Goal: Book appointment/travel/reservation

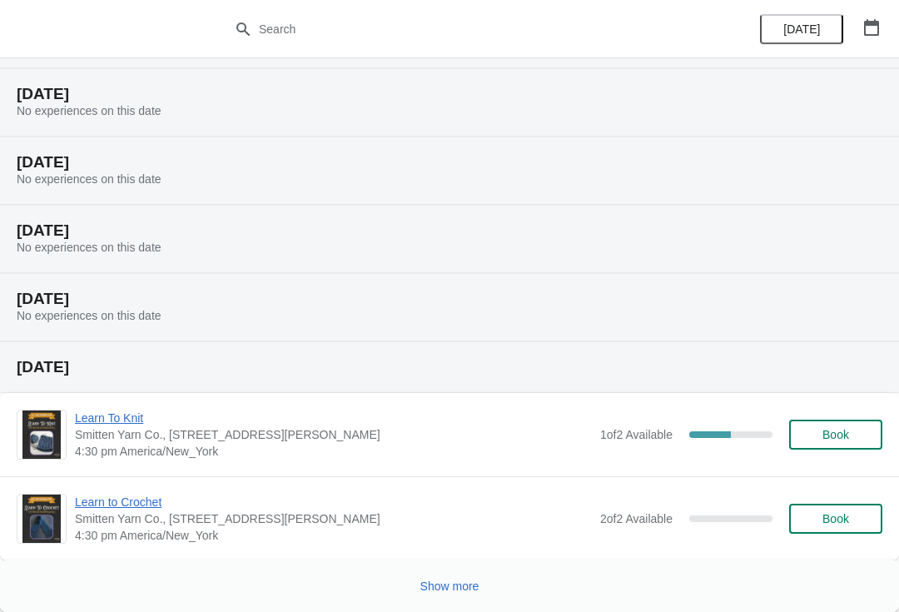
scroll to position [540, 0]
click at [434, 584] on span "Show more" at bounding box center [449, 585] width 59 height 13
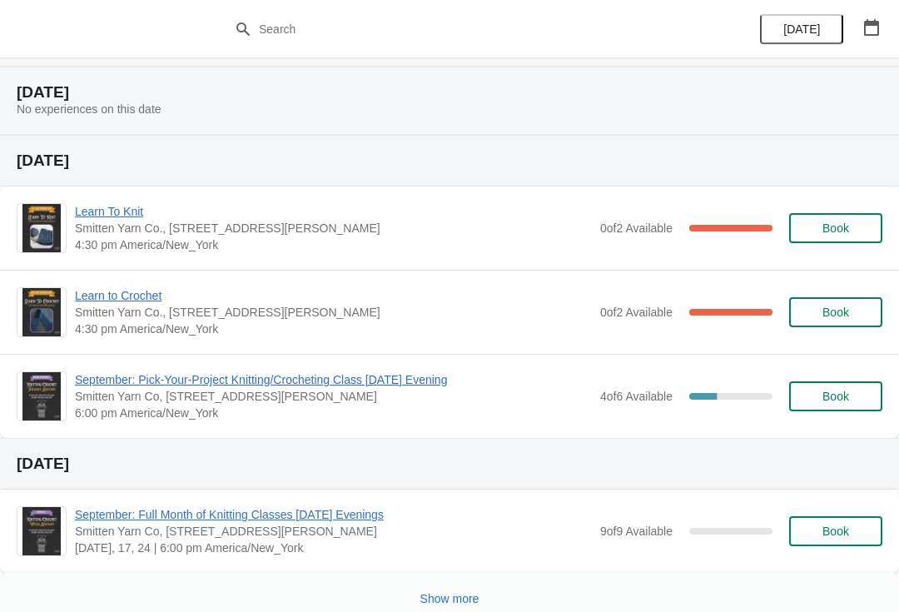
scroll to position [1440, 0]
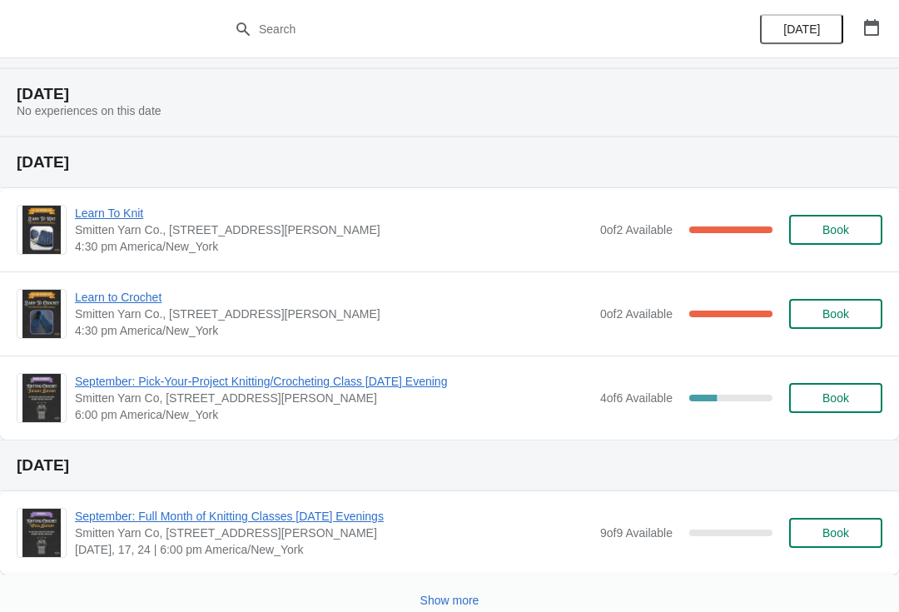
click at [404, 379] on span "September: Pick-Your-Project Knitting/Crocheting Class [DATE] Evening" at bounding box center [333, 381] width 517 height 17
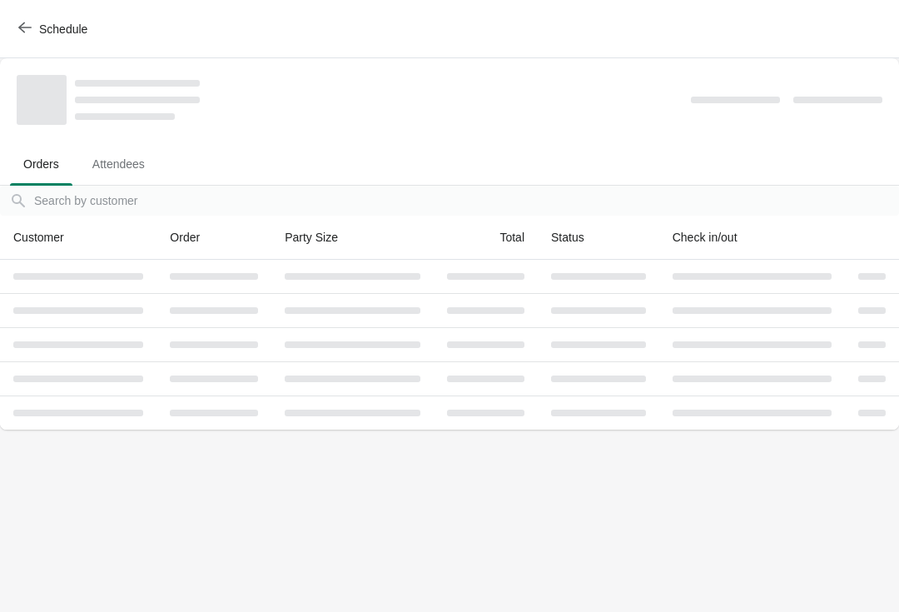
scroll to position [0, 0]
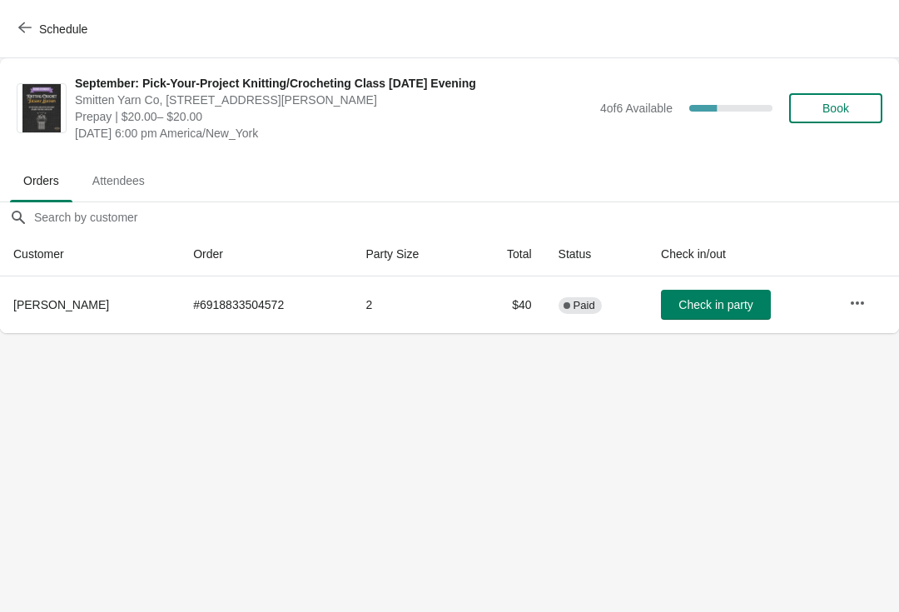
click at [861, 303] on icon "button" at bounding box center [857, 301] width 13 height 3
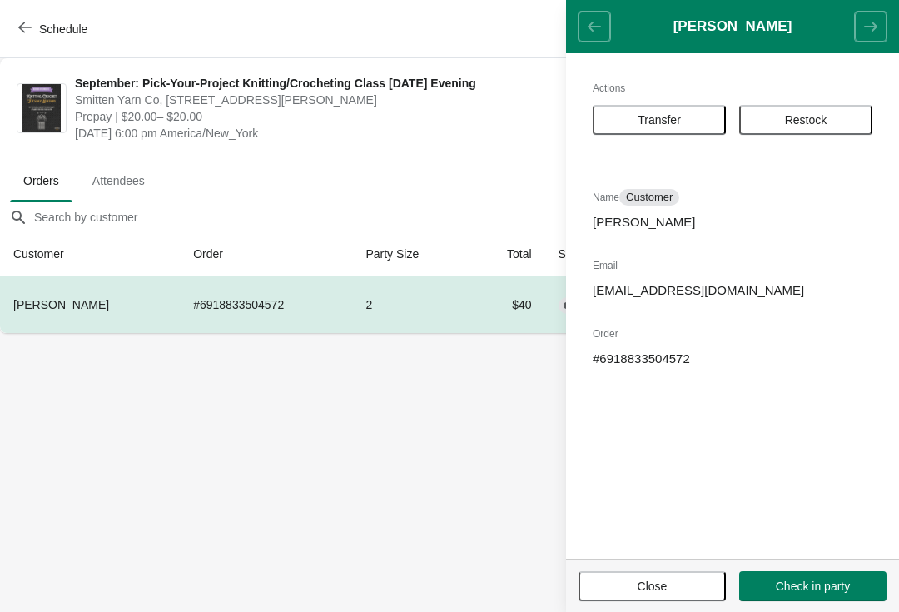
click at [689, 124] on span "Transfer" at bounding box center [659, 119] width 103 height 13
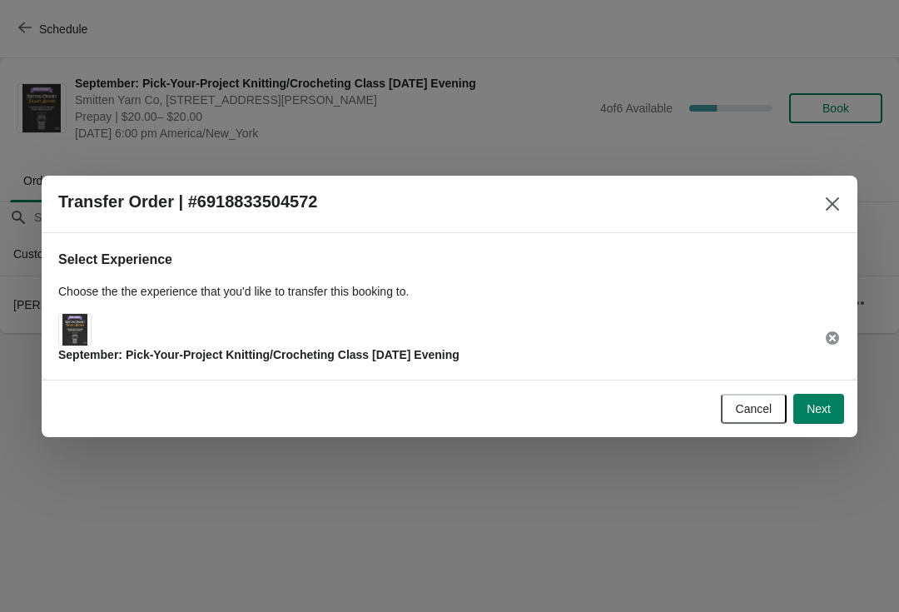
click at [818, 415] on span "Next" at bounding box center [818, 408] width 24 height 13
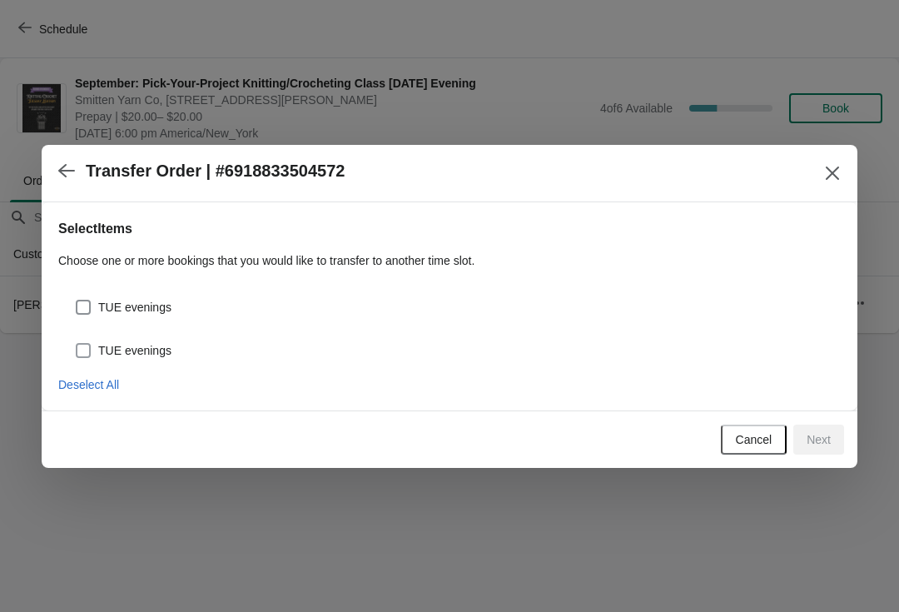
click at [170, 349] on span "TUE evenings" at bounding box center [134, 350] width 73 height 17
click at [77, 344] on input "TUE evenings" at bounding box center [76, 343] width 1 height 1
checkbox input "true"
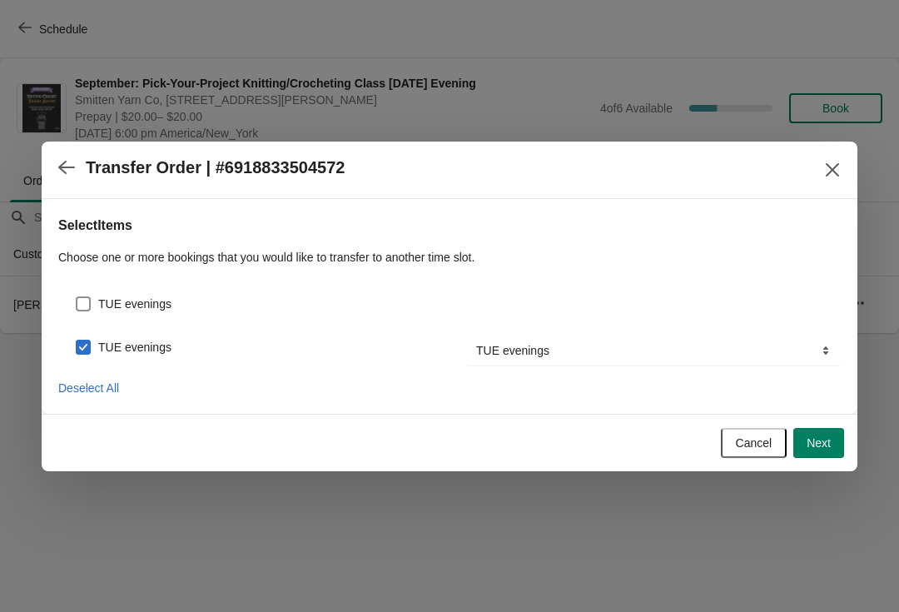
click at [826, 450] on button "Next" at bounding box center [818, 443] width 51 height 30
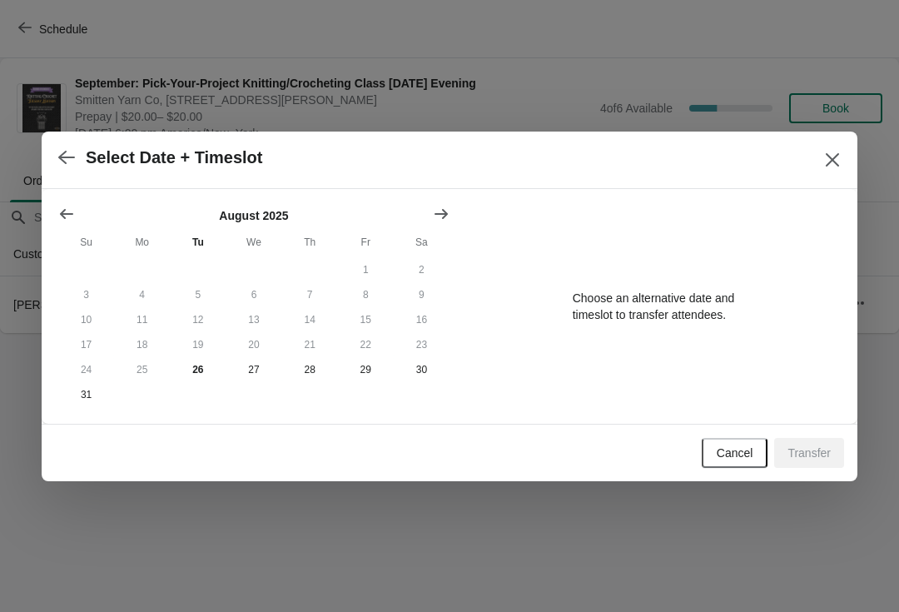
click at [440, 211] on icon "Show next month, September 2025" at bounding box center [440, 213] width 13 height 10
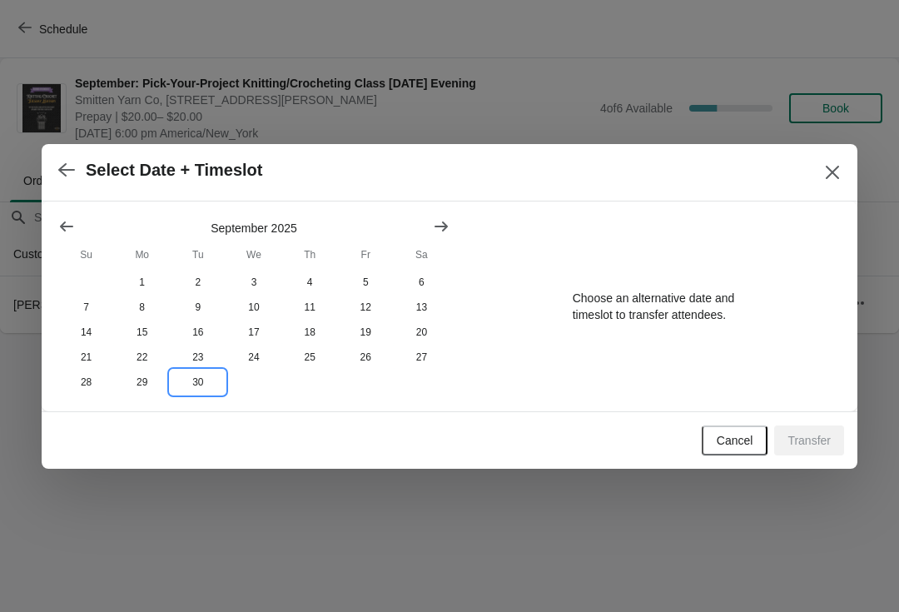
click at [196, 383] on button "30" at bounding box center [198, 382] width 56 height 25
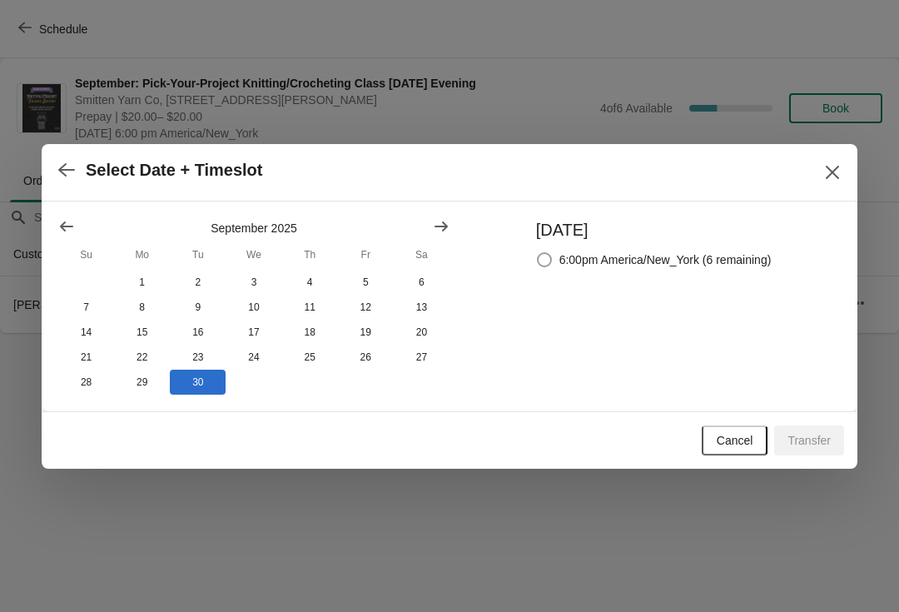
click at [692, 260] on span "6:00pm America/New_York (6 remaining)" at bounding box center [665, 259] width 212 height 17
click at [538, 253] on input "6:00pm America/New_York (6 remaining)" at bounding box center [537, 252] width 1 height 1
radio input "true"
click at [814, 449] on button "Transfer" at bounding box center [809, 440] width 70 height 30
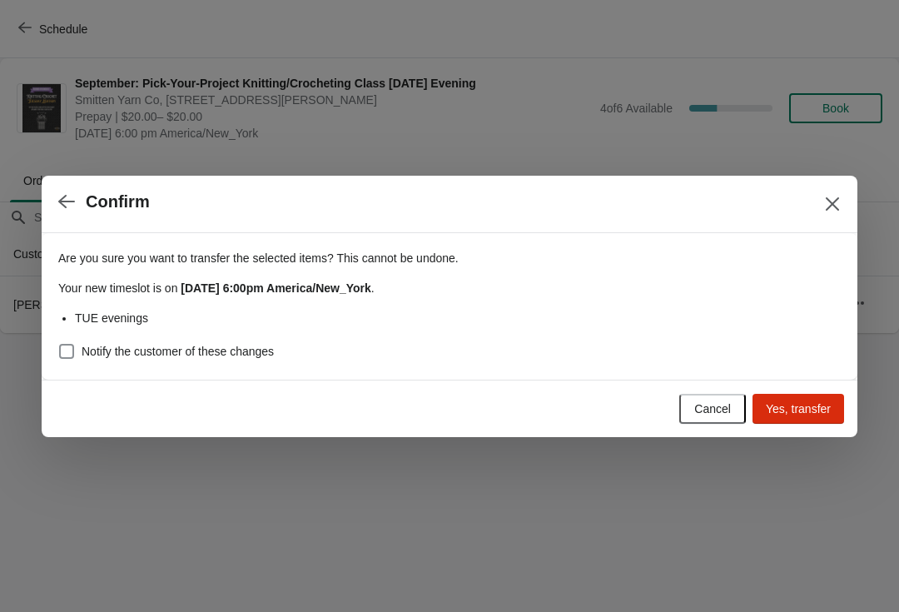
click at [810, 411] on span "Yes, transfer" at bounding box center [798, 408] width 65 height 13
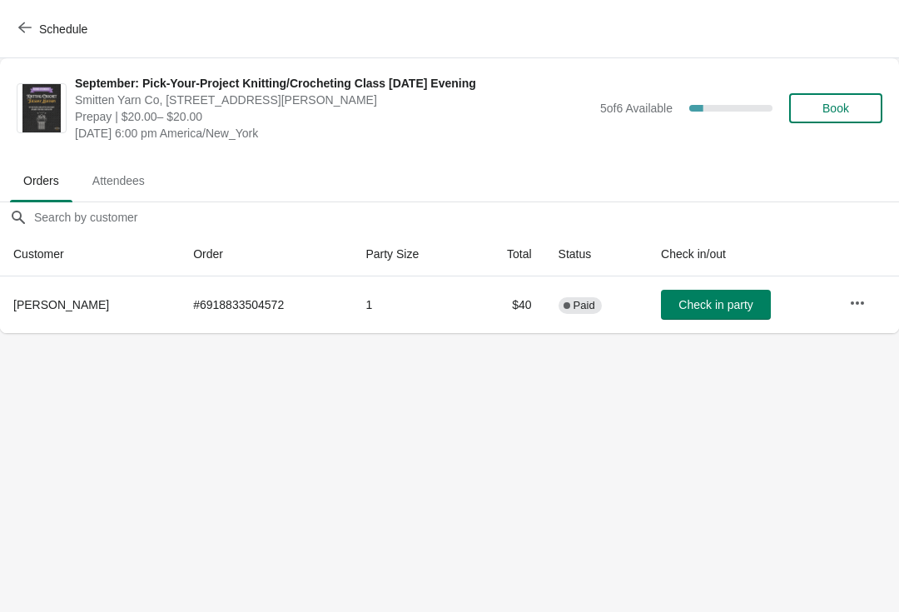
click at [29, 30] on icon "button" at bounding box center [24, 27] width 13 height 13
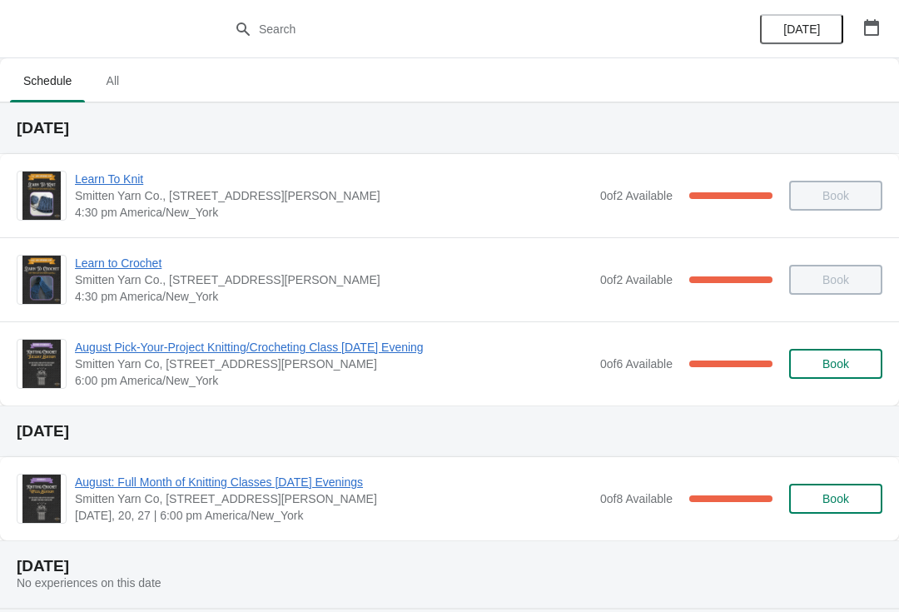
click at [110, 76] on span "All" at bounding box center [113, 81] width 42 height 30
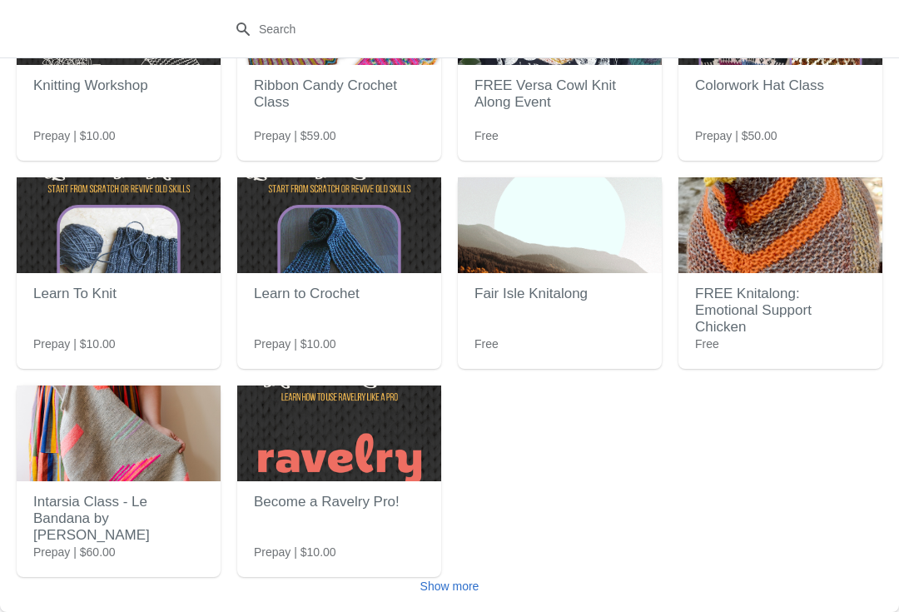
scroll to position [150, 0]
click at [450, 583] on span "Show more" at bounding box center [449, 585] width 59 height 13
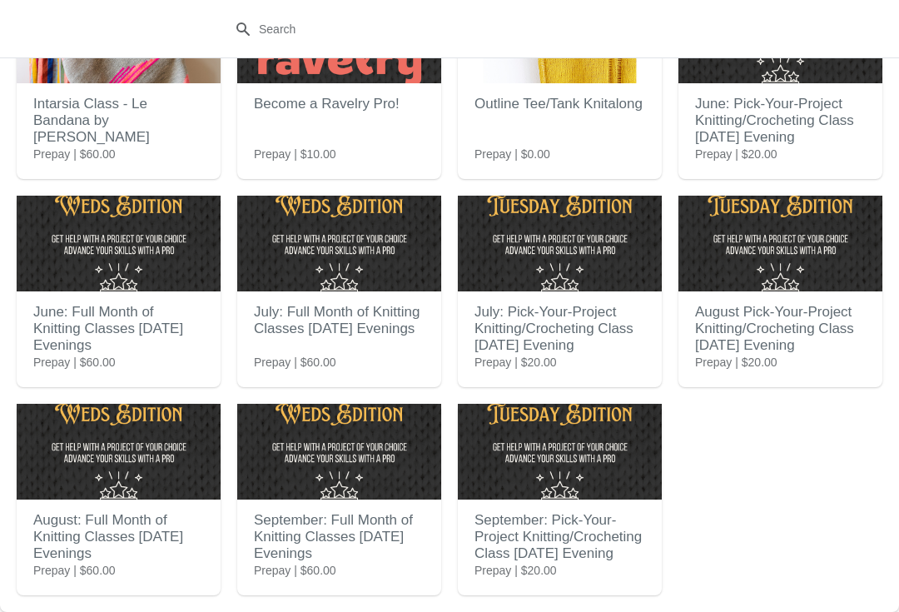
scroll to position [548, 0]
click at [509, 538] on h2 "September: Pick-Your-Project Knitting/Crocheting Class [DATE] Evening" at bounding box center [559, 537] width 171 height 67
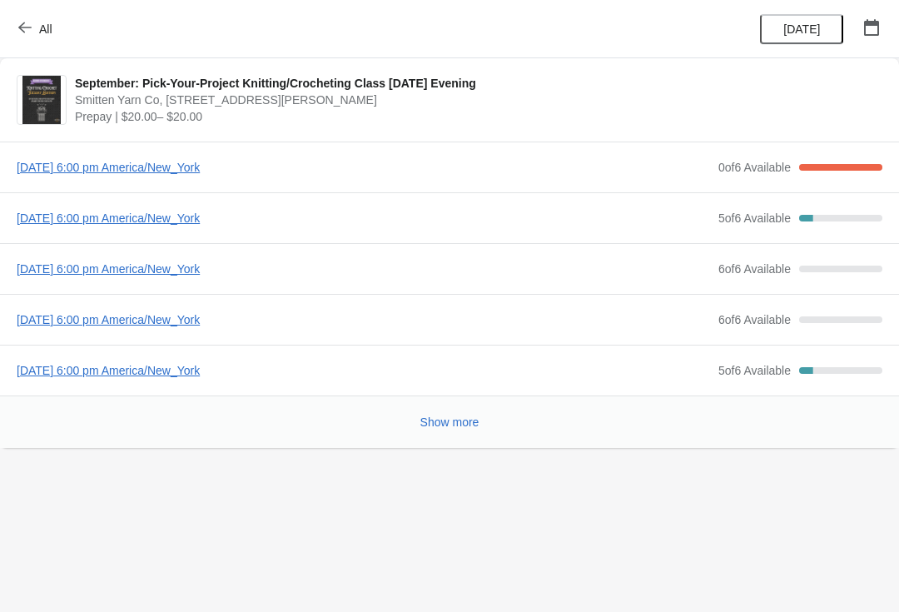
click at [13, 28] on button "All" at bounding box center [36, 29] width 57 height 30
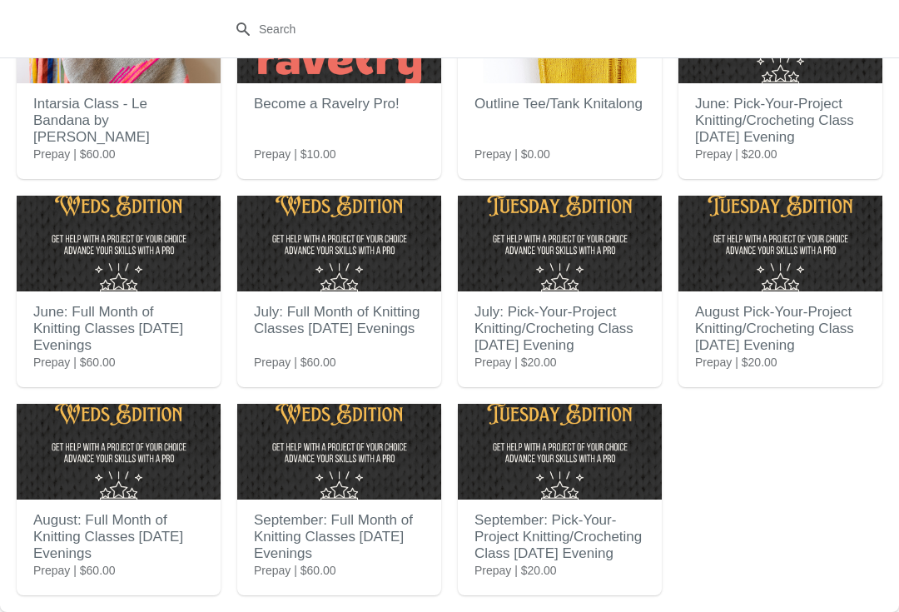
scroll to position [548, 0]
click at [521, 547] on h2 "September: Pick-Your-Project Knitting/Crocheting Class [DATE] Evening" at bounding box center [559, 537] width 171 height 67
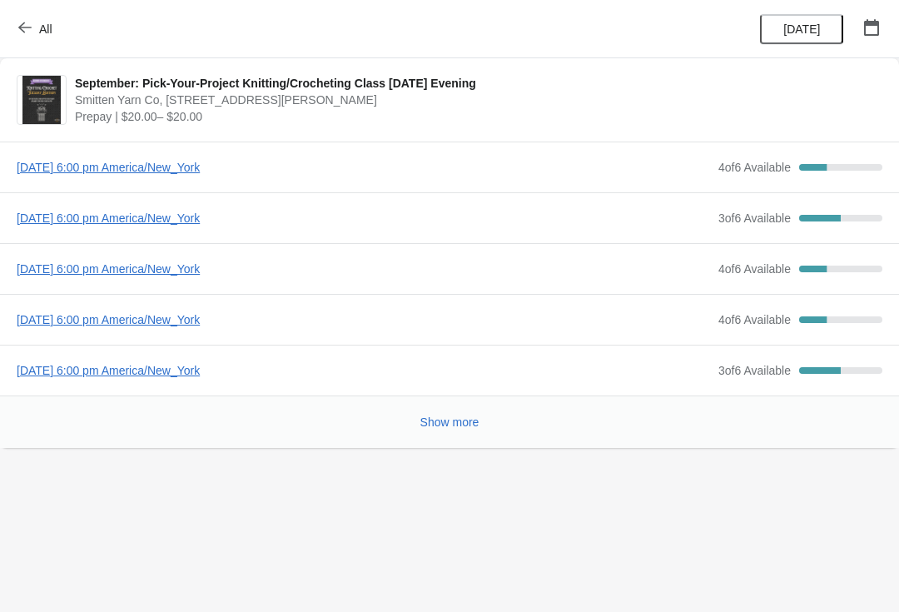
click at [299, 162] on span "[DATE] 6:00 pm America/New_York" at bounding box center [363, 167] width 693 height 17
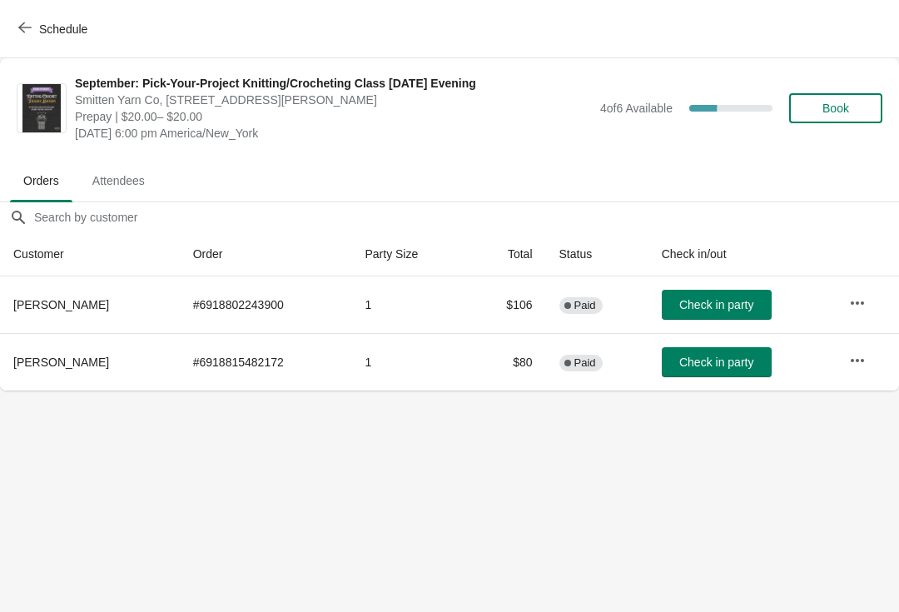
click at [848, 117] on button "Book" at bounding box center [835, 108] width 93 height 30
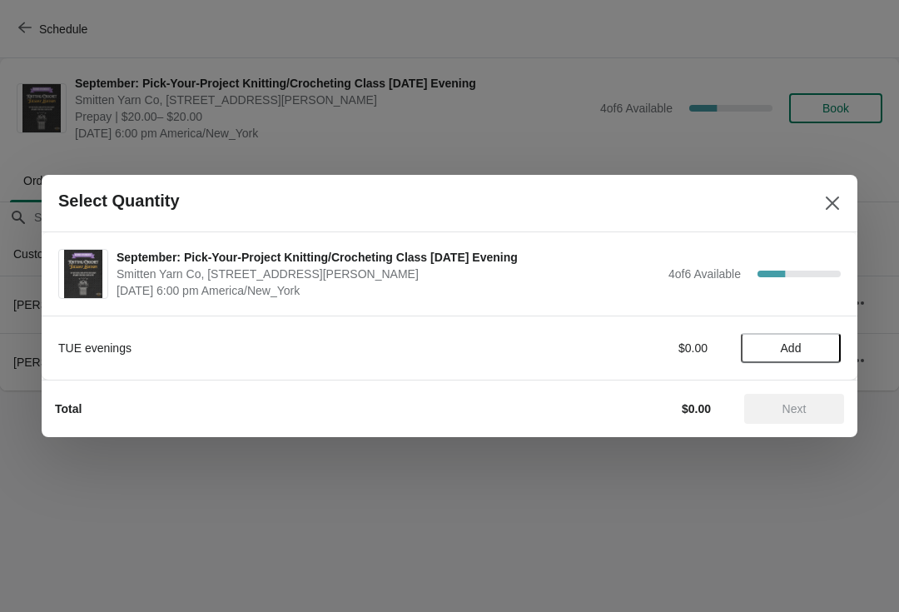
click at [809, 346] on span "Add" at bounding box center [791, 347] width 70 height 13
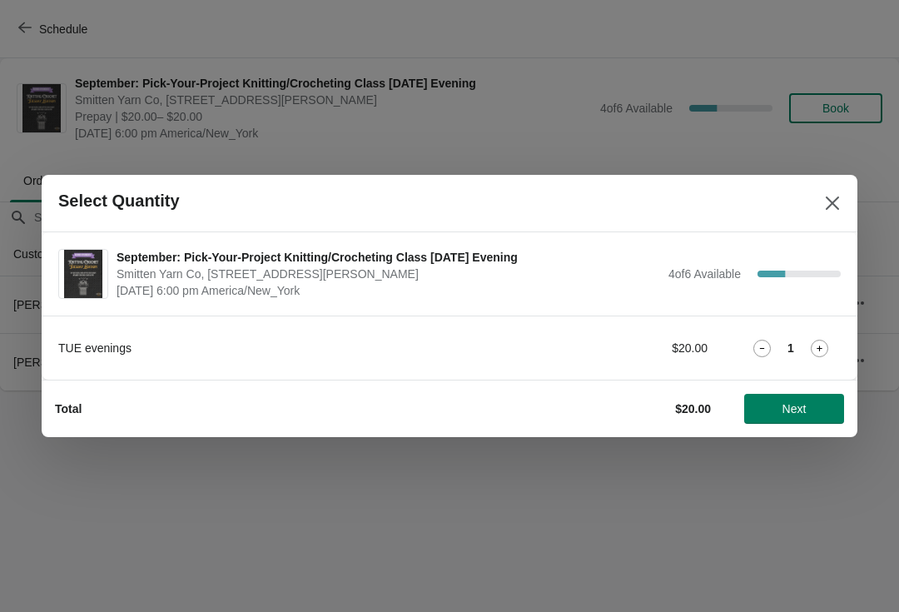
click at [820, 346] on icon at bounding box center [819, 348] width 6 height 6
click at [817, 356] on icon at bounding box center [819, 348] width 17 height 17
click at [820, 350] on icon at bounding box center [819, 348] width 17 height 17
click at [820, 351] on icon at bounding box center [819, 348] width 17 height 17
click at [811, 415] on button "Next" at bounding box center [794, 409] width 100 height 30
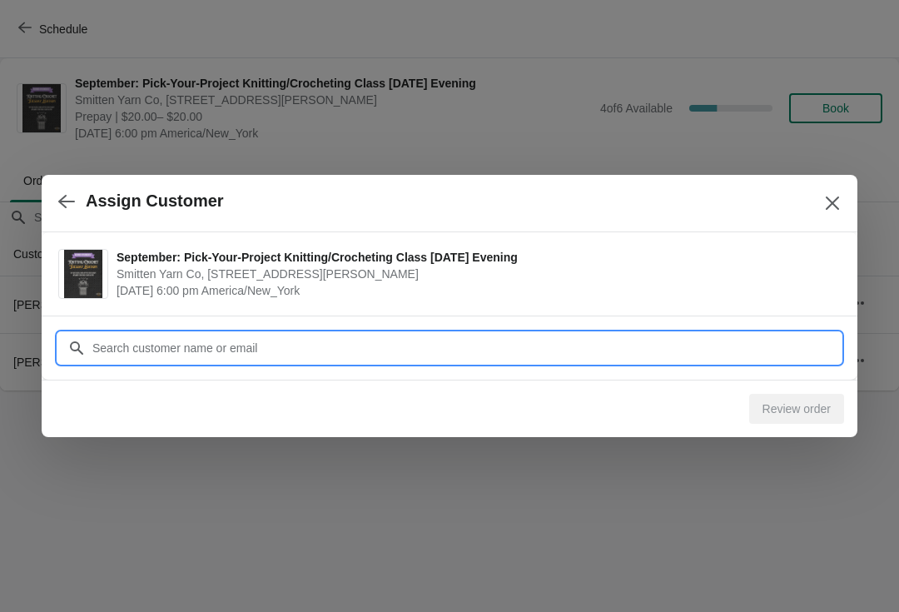
click at [752, 390] on div "Assign Customer September: Pick-Your-Project Knitting/Crocheting Class [DATE] E…" at bounding box center [449, 390] width 899 height 0
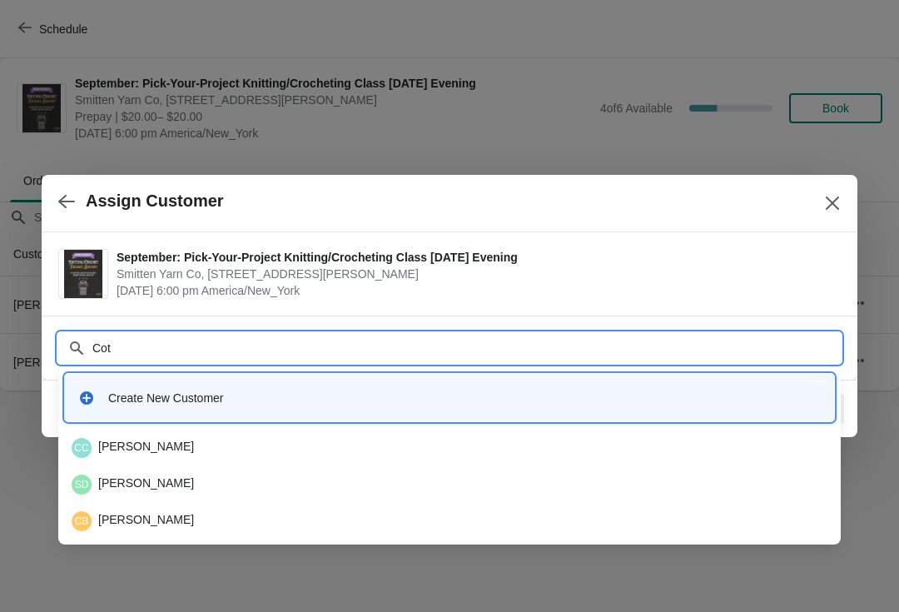
type input "Cote"
paste input "text"
click at [124, 473] on div "NC [PERSON_NAME]" at bounding box center [449, 484] width 769 height 33
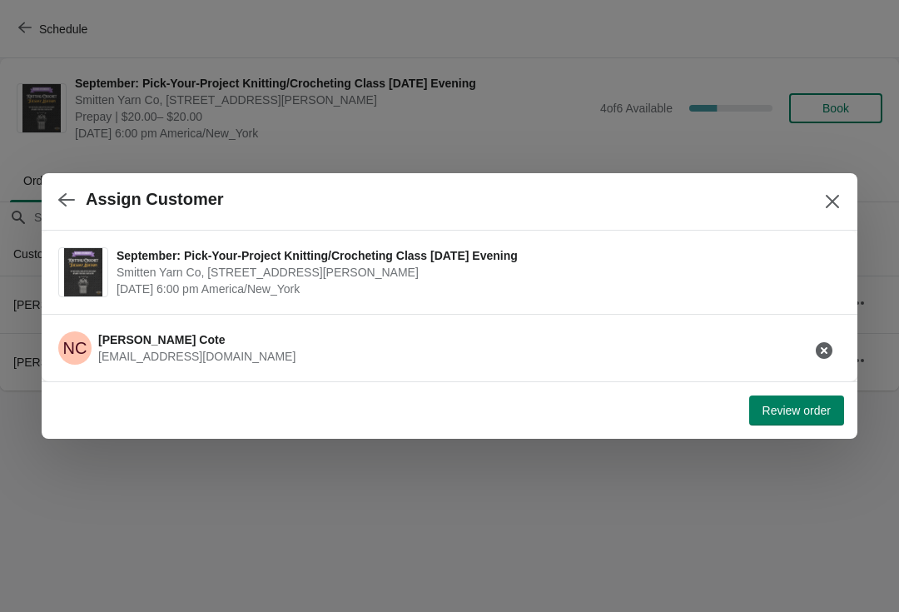
click at [810, 424] on button "Review order" at bounding box center [796, 410] width 95 height 30
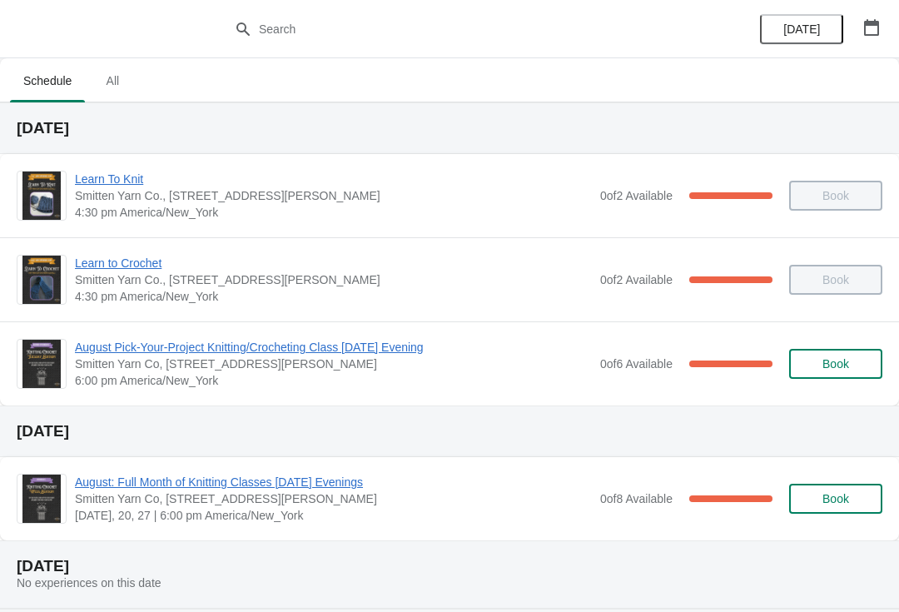
click at [118, 69] on span "All" at bounding box center [113, 81] width 42 height 30
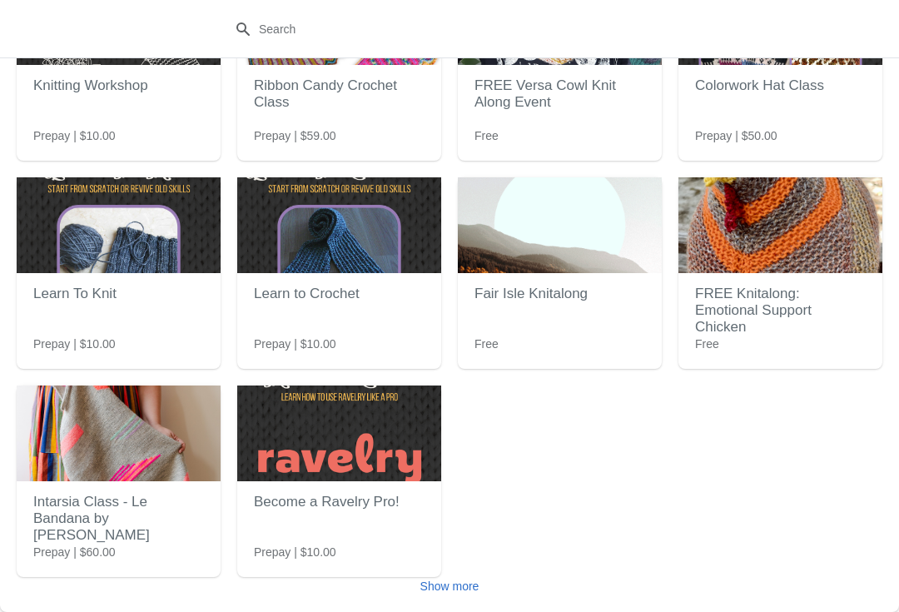
scroll to position [150, 0]
click at [450, 584] on span "Show more" at bounding box center [449, 585] width 59 height 13
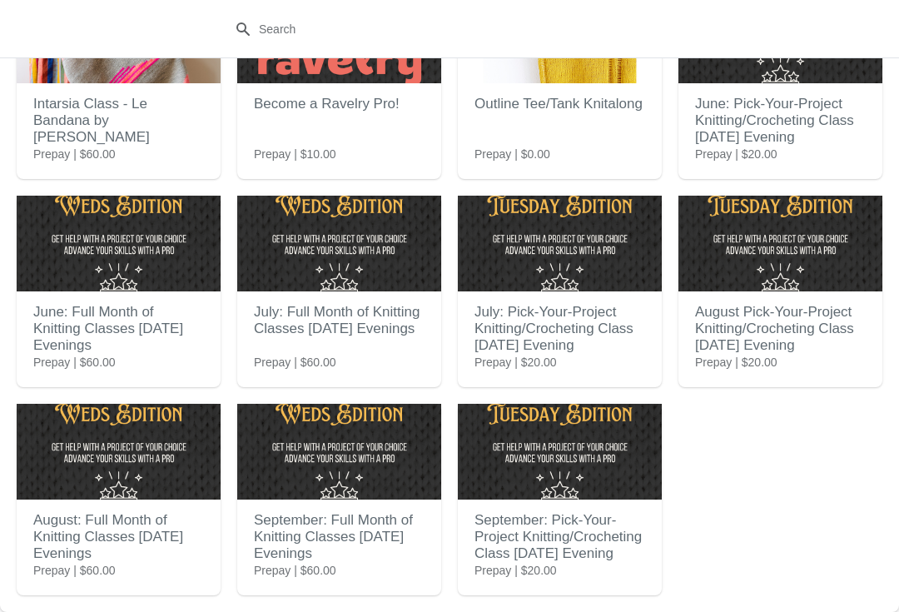
scroll to position [548, 0]
click at [512, 532] on h2 "September: Pick-Your-Project Knitting/Crocheting Class [DATE] Evening" at bounding box center [559, 537] width 171 height 67
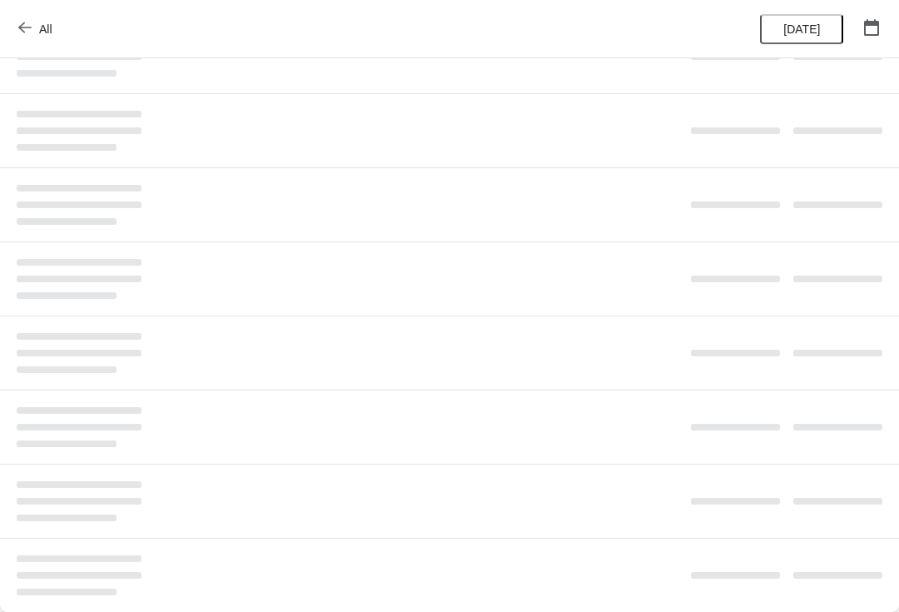
scroll to position [0, 0]
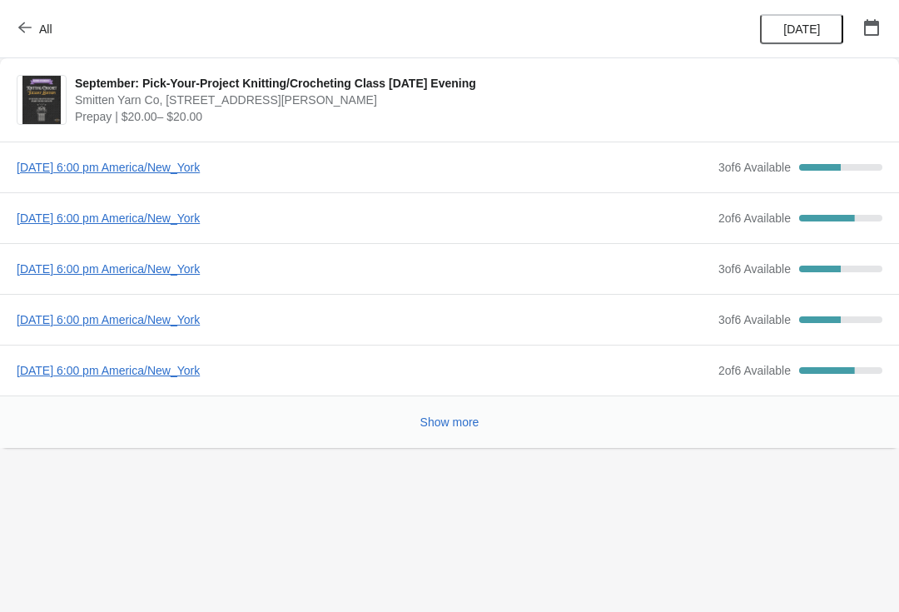
click at [132, 214] on span "[DATE] 6:00 pm America/New_York" at bounding box center [363, 218] width 693 height 17
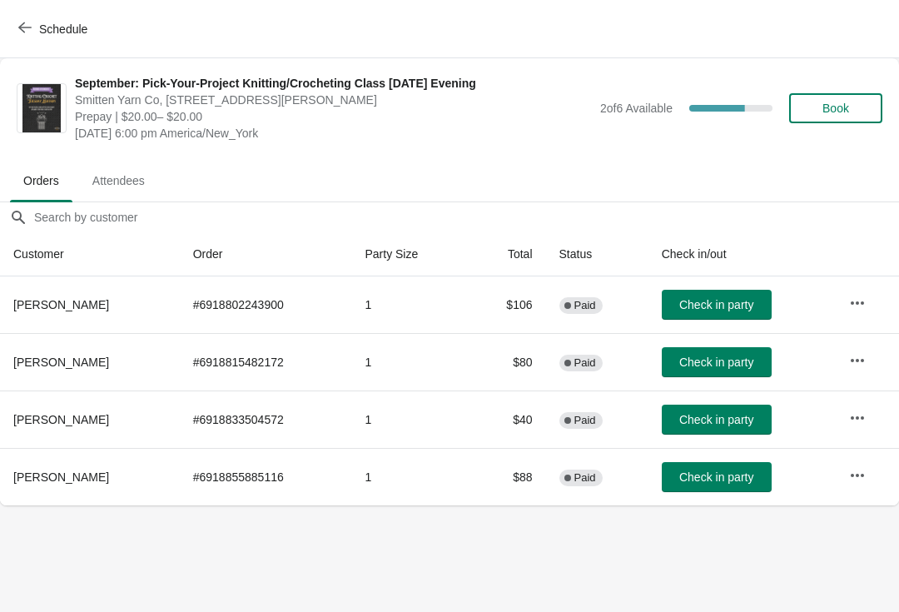
click at [831, 107] on span "Book" at bounding box center [835, 108] width 27 height 13
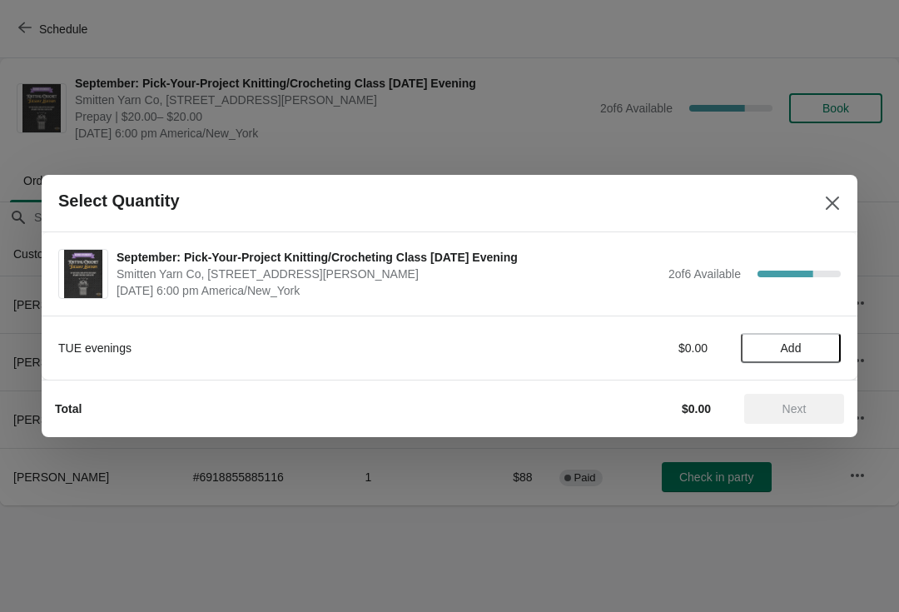
click at [786, 350] on span "Add" at bounding box center [791, 347] width 21 height 13
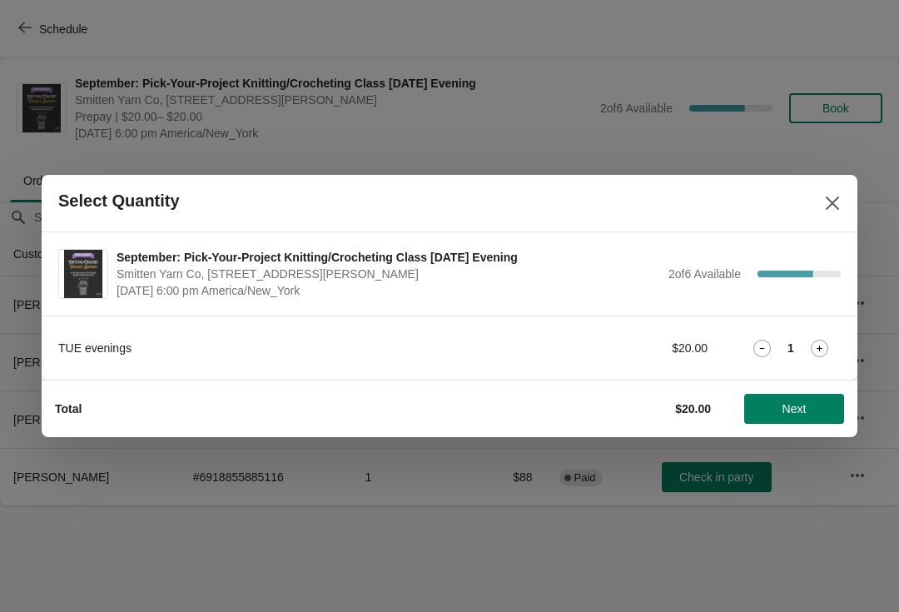
click at [819, 345] on icon at bounding box center [819, 348] width 17 height 17
click at [786, 411] on span "Next" at bounding box center [794, 408] width 24 height 13
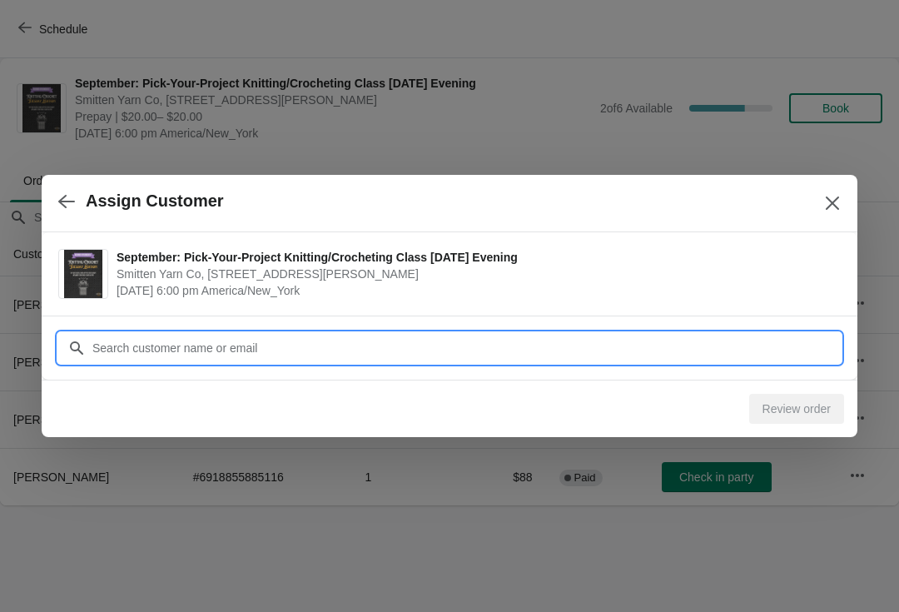
click at [158, 346] on input "Customer" at bounding box center [466, 348] width 749 height 30
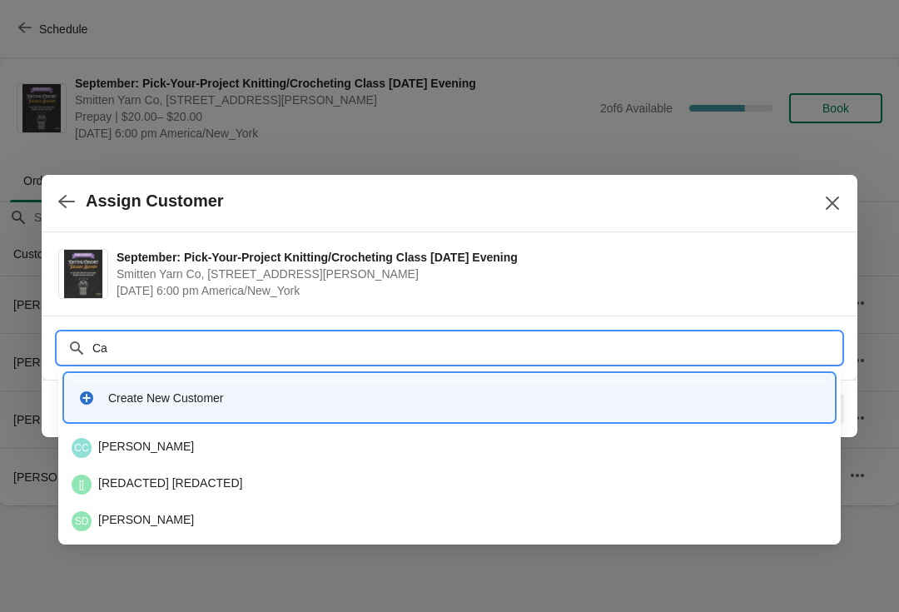
type input "Cas"
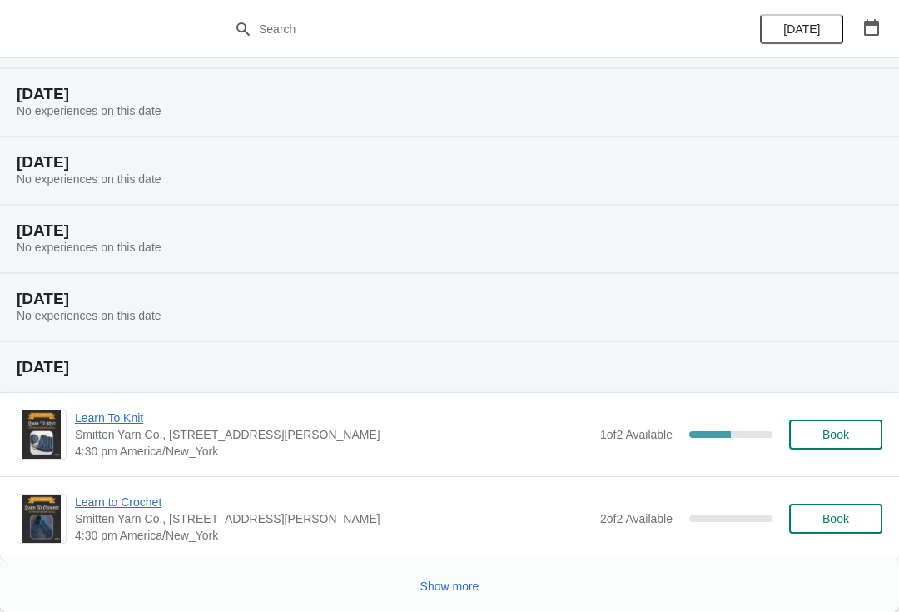
scroll to position [540, 0]
click at [449, 579] on span "Show more" at bounding box center [449, 585] width 59 height 13
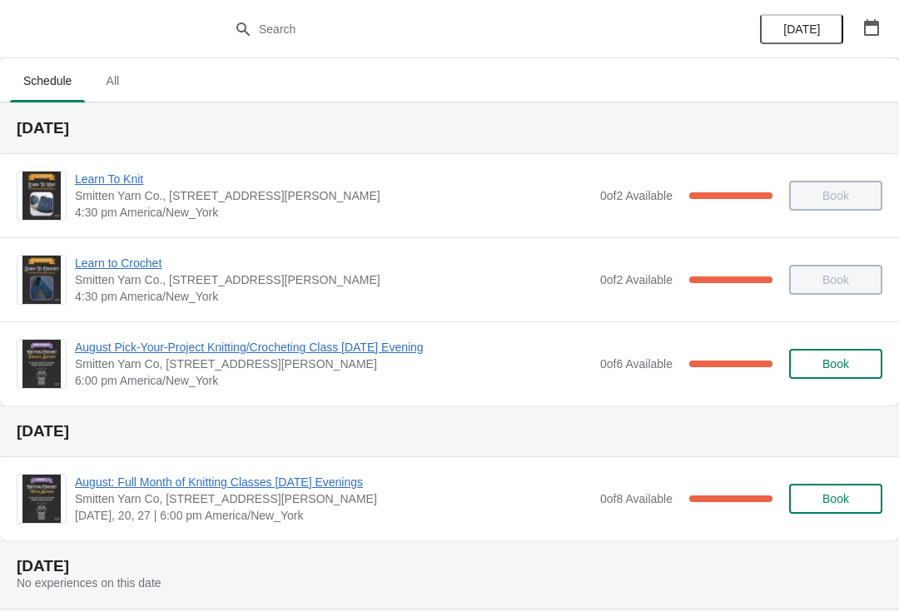
scroll to position [0, 0]
click at [110, 69] on span "All" at bounding box center [113, 81] width 42 height 30
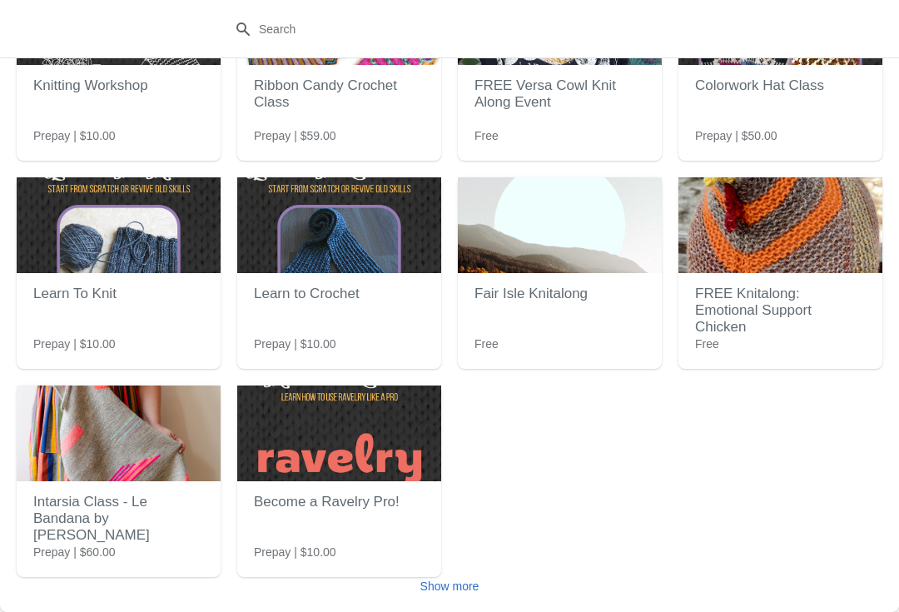
scroll to position [150, 0]
click at [452, 588] on span "Show more" at bounding box center [449, 585] width 59 height 13
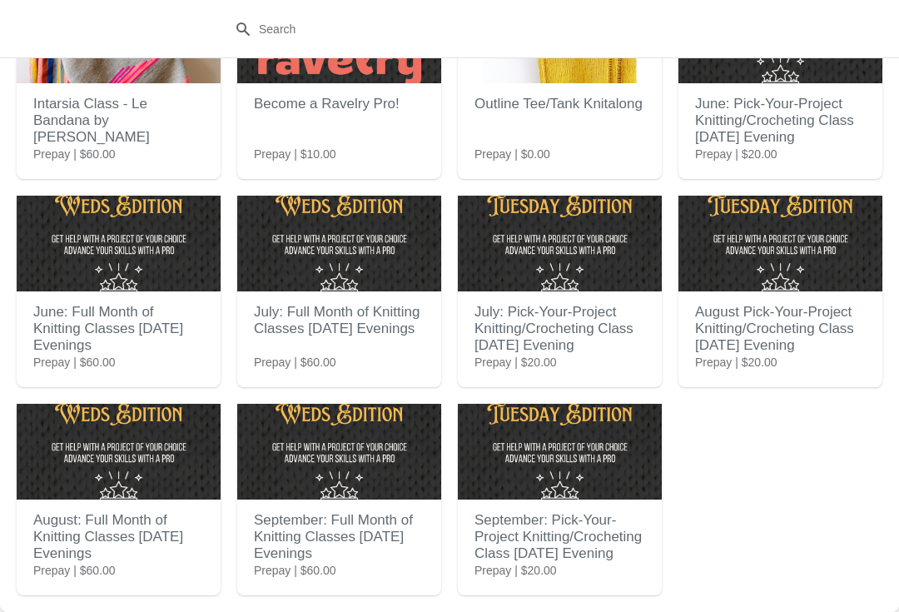
scroll to position [548, 0]
click at [553, 561] on h2 "September: Pick-Your-Project Knitting/Crocheting Class [DATE] Evening" at bounding box center [559, 537] width 171 height 67
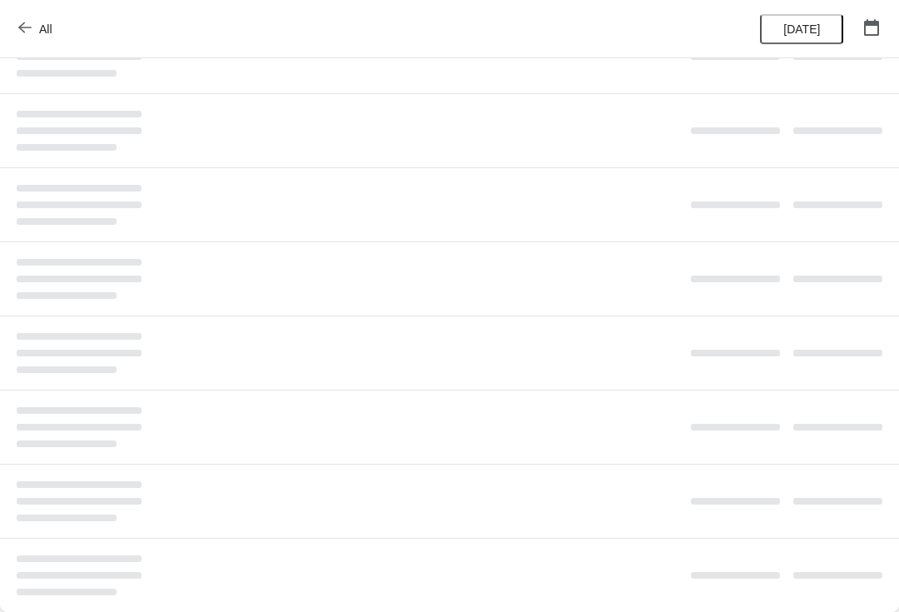
scroll to position [0, 0]
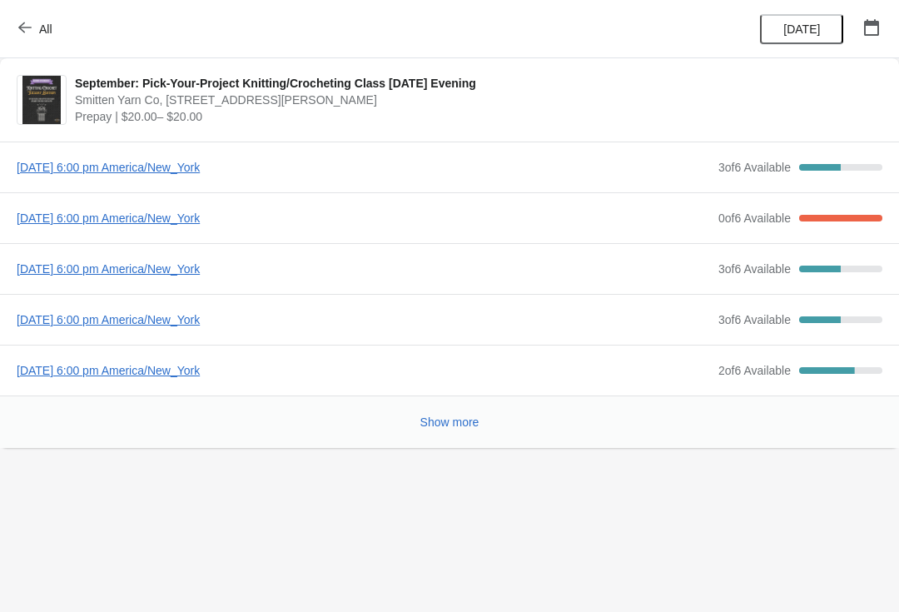
click at [218, 221] on span "[DATE] 6:00 pm America/New_York" at bounding box center [363, 218] width 693 height 17
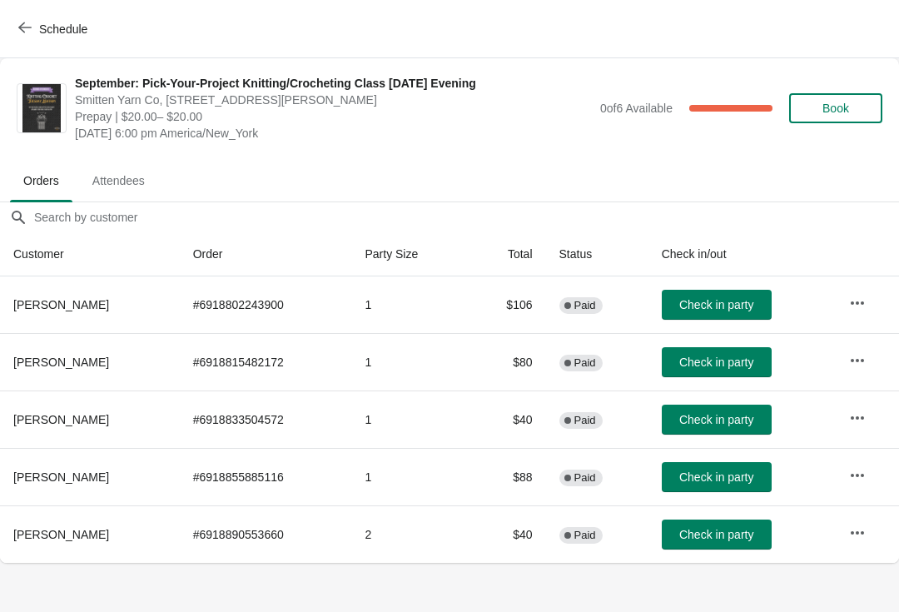
click at [854, 536] on icon "button" at bounding box center [857, 532] width 17 height 17
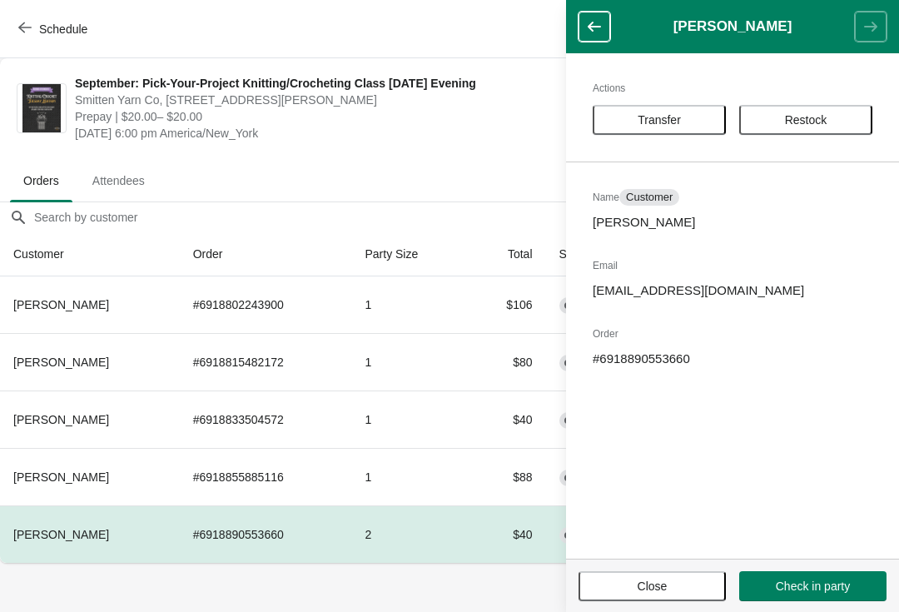
click at [677, 113] on span "Transfer" at bounding box center [658, 119] width 43 height 13
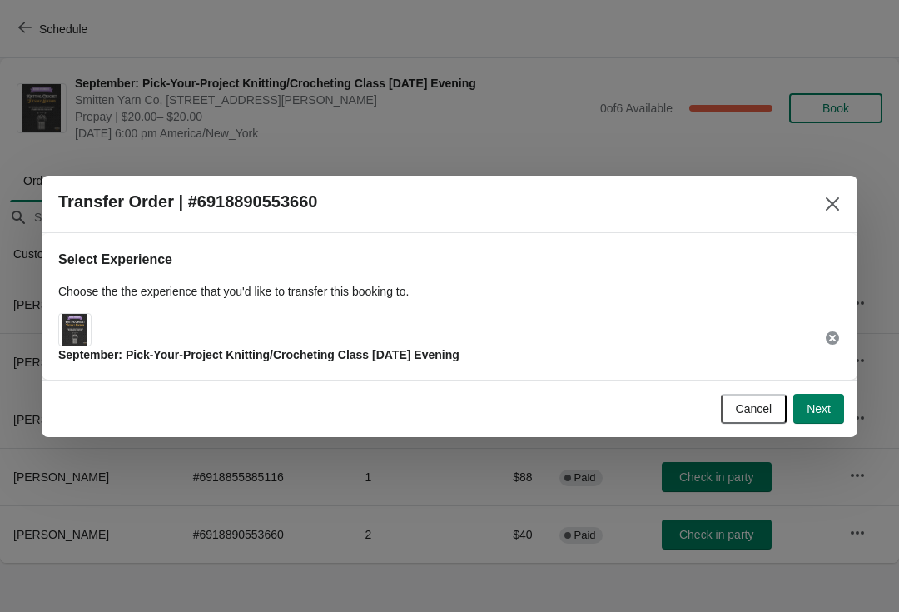
click at [826, 402] on span "Next" at bounding box center [818, 408] width 24 height 13
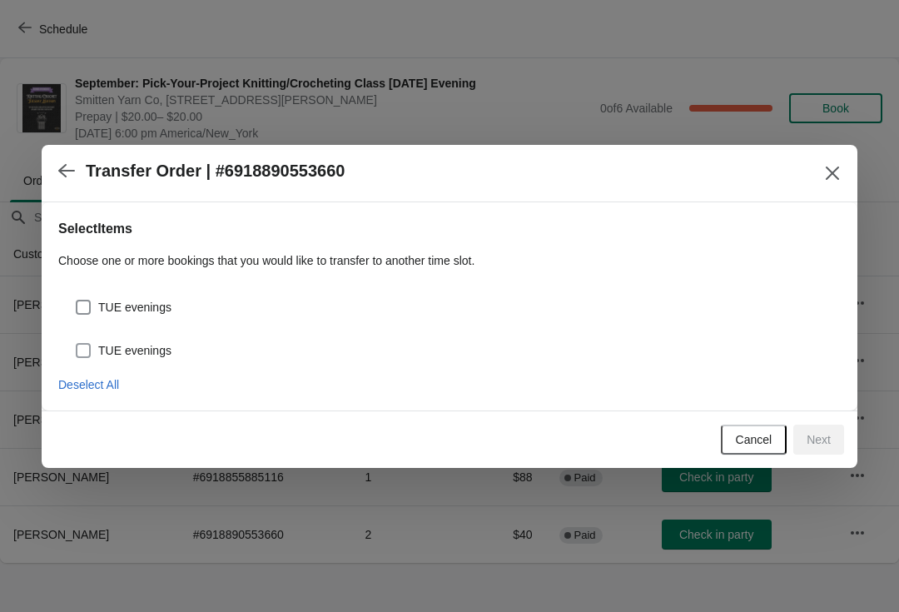
click at [156, 356] on span "TUE evenings" at bounding box center [134, 350] width 73 height 17
click at [77, 344] on input "TUE evenings" at bounding box center [76, 343] width 1 height 1
checkbox input "true"
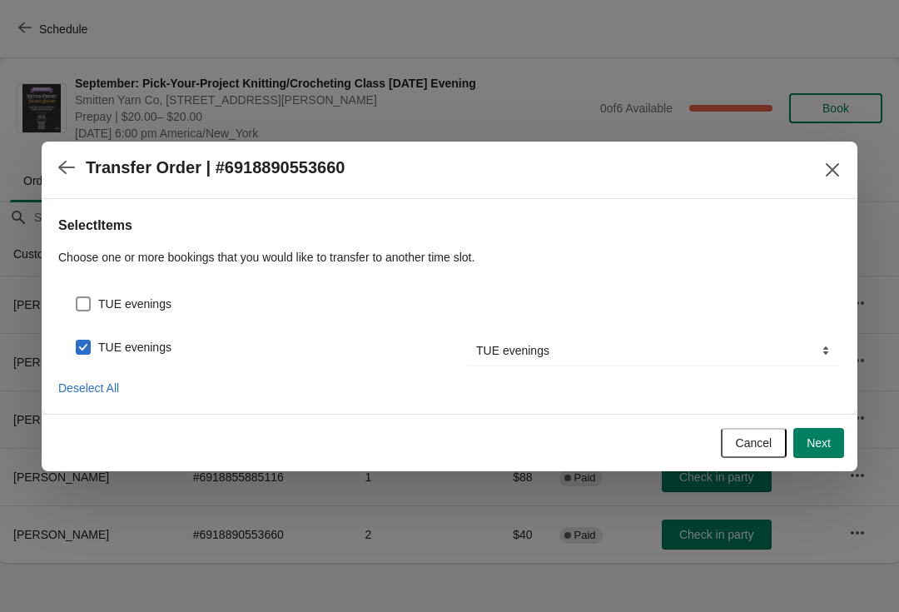
click at [832, 449] on button "Next" at bounding box center [818, 443] width 51 height 30
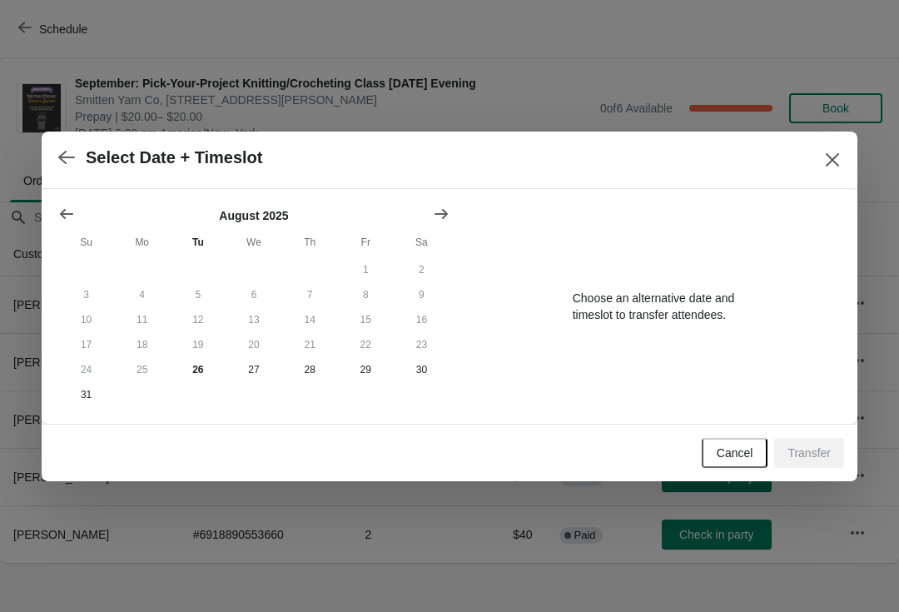
click at [449, 208] on button "Show next month, September 2025" at bounding box center [441, 214] width 30 height 30
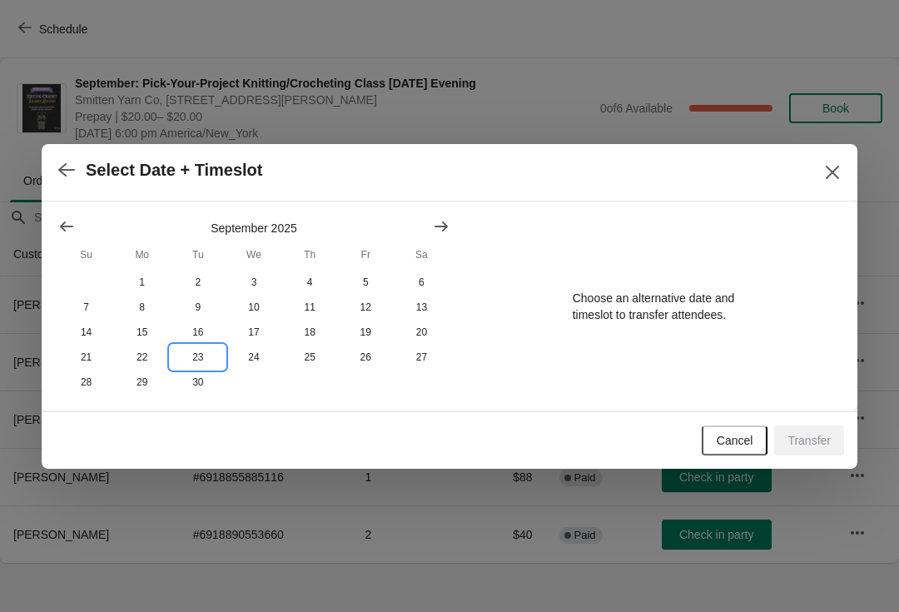
click at [197, 354] on button "23" at bounding box center [198, 357] width 56 height 25
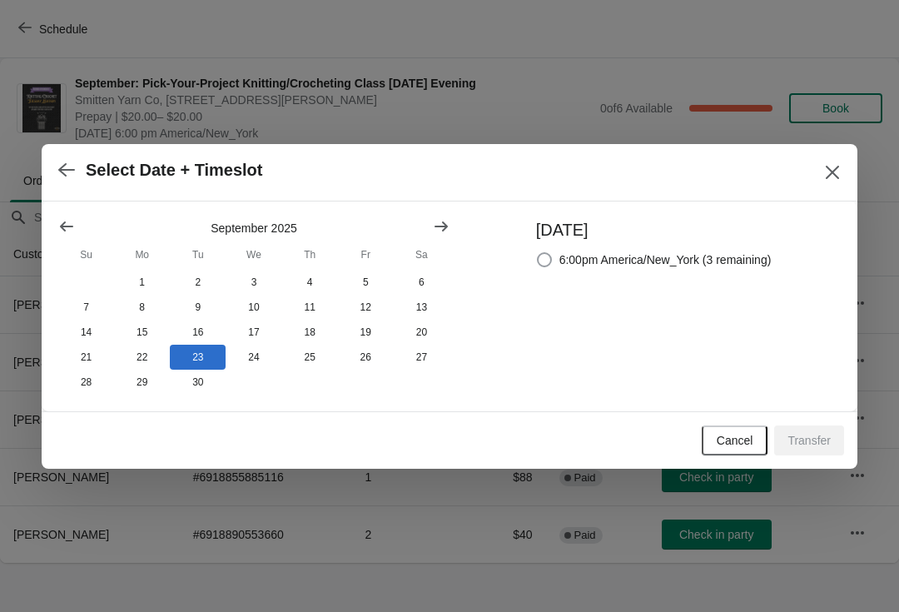
click at [613, 255] on span "6:00pm America/New_York (3 remaining)" at bounding box center [665, 259] width 212 height 17
click at [538, 253] on input "6:00pm America/New_York (3 remaining)" at bounding box center [537, 252] width 1 height 1
radio input "true"
click at [804, 446] on span "Transfer" at bounding box center [808, 440] width 43 height 13
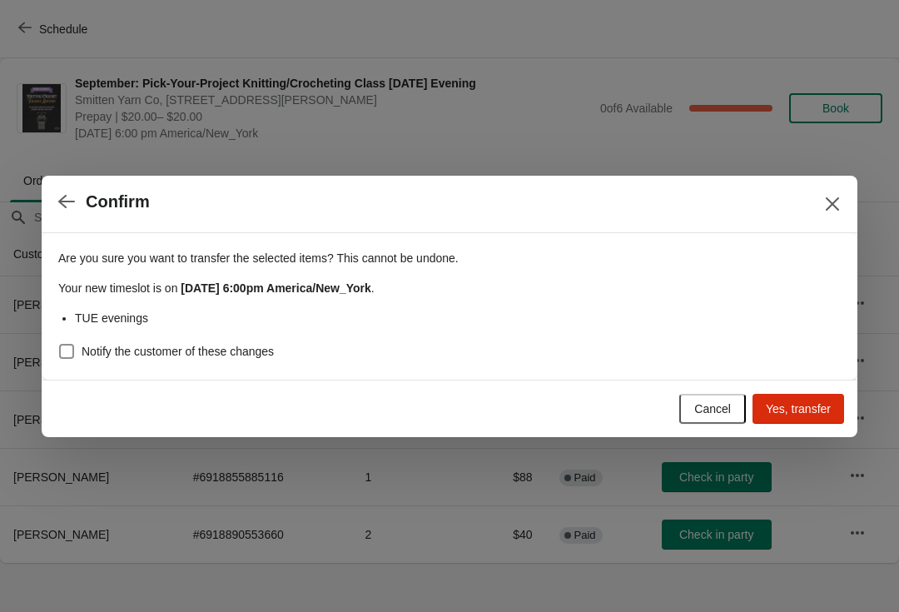
click at [790, 407] on span "Yes, transfer" at bounding box center [798, 408] width 65 height 13
